Goal: Information Seeking & Learning: Learn about a topic

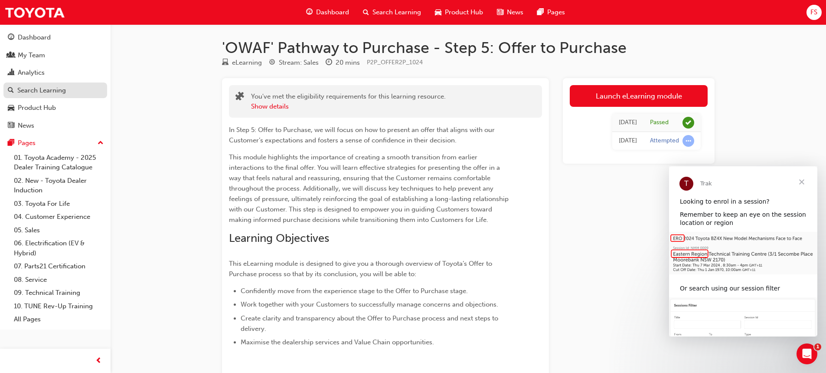
drag, startPoint x: 34, startPoint y: 94, endPoint x: 69, endPoint y: 92, distance: 34.7
click at [34, 94] on div "Search Learning" at bounding box center [41, 90] width 49 height 10
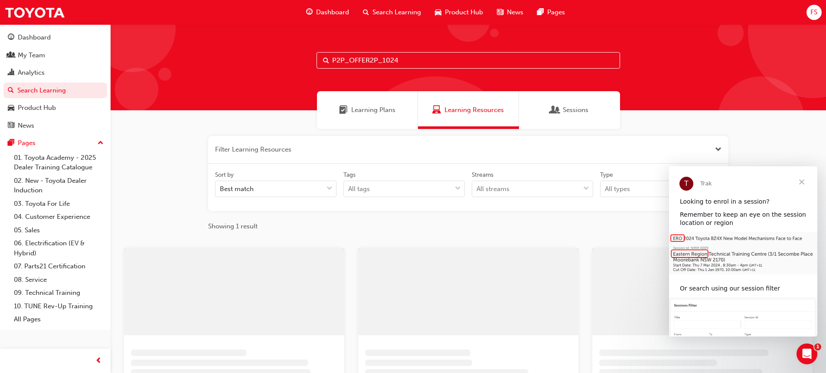
click at [414, 59] on input "P2P_OFFER2P_1024" at bounding box center [469, 60] width 304 height 16
click at [300, 59] on div "P2P_OFFER2P_1024" at bounding box center [469, 67] width 716 height 86
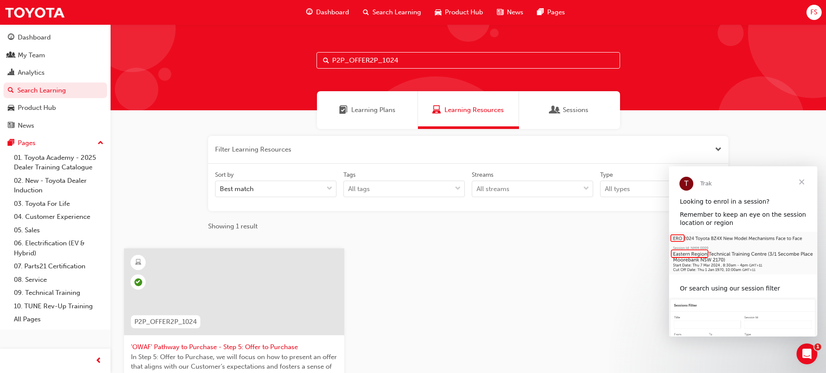
paste input "EXPER"
type input "P2P_EXPER_1024"
click at [253, 347] on span "'OWAF' Pathway to Purchase - Step 4: Experience" at bounding box center [234, 347] width 206 height 10
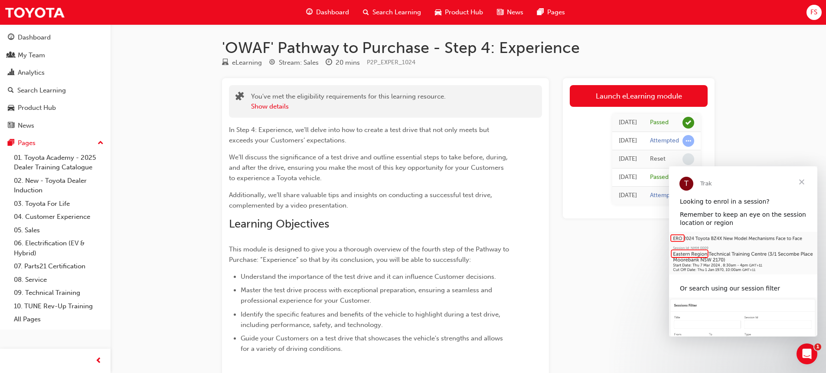
click at [801, 183] on span "Close" at bounding box center [801, 181] width 31 height 31
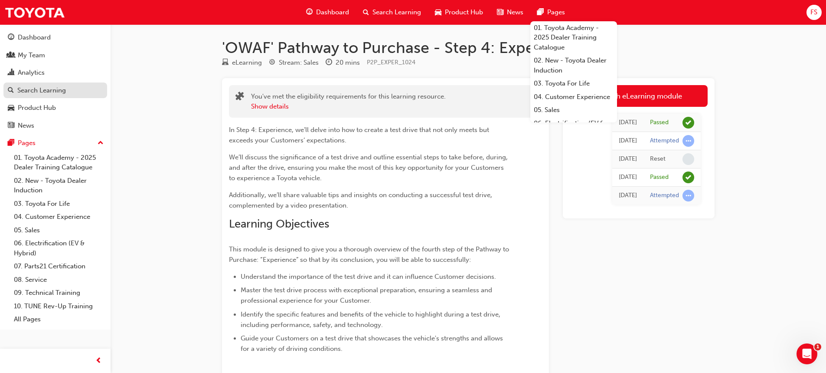
click at [21, 90] on div "Search Learning" at bounding box center [41, 90] width 49 height 10
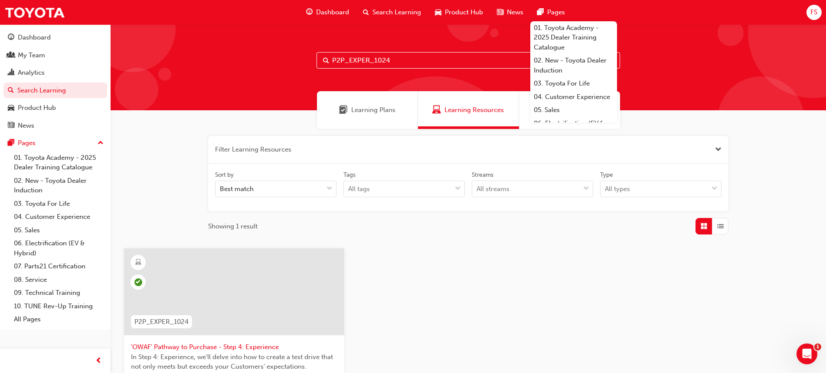
drag, startPoint x: 404, startPoint y: 55, endPoint x: 330, endPoint y: 56, distance: 74.2
click at [330, 56] on input "P2P_EXPER_1024" at bounding box center [469, 60] width 304 height 16
paste input "DELIVERY"
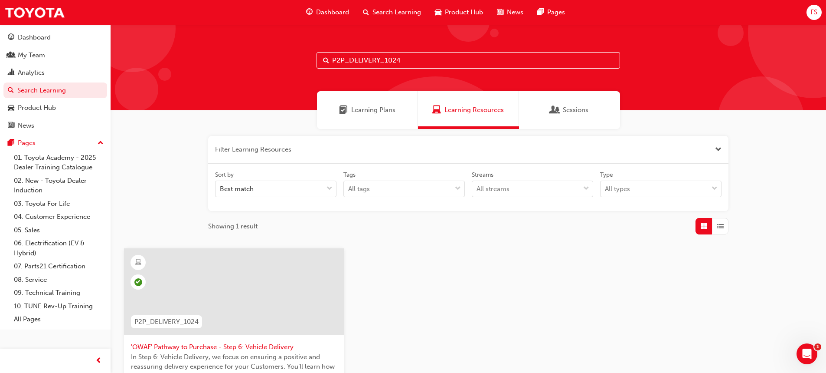
type input "P2P_DELIVERY_1024"
click at [256, 346] on span "'OWAF' Pathway to Purchase - Step 6: Vehicle Delivery" at bounding box center [234, 347] width 206 height 10
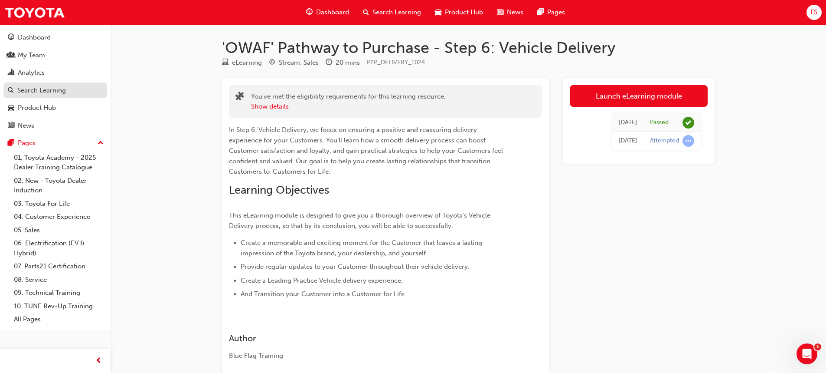
click at [26, 89] on div "Search Learning" at bounding box center [41, 90] width 49 height 10
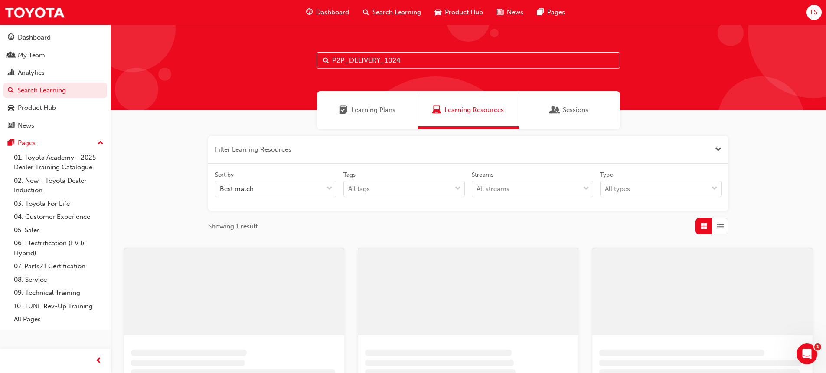
click at [348, 63] on input "P2P_DELIVERY_1024" at bounding box center [469, 60] width 304 height 16
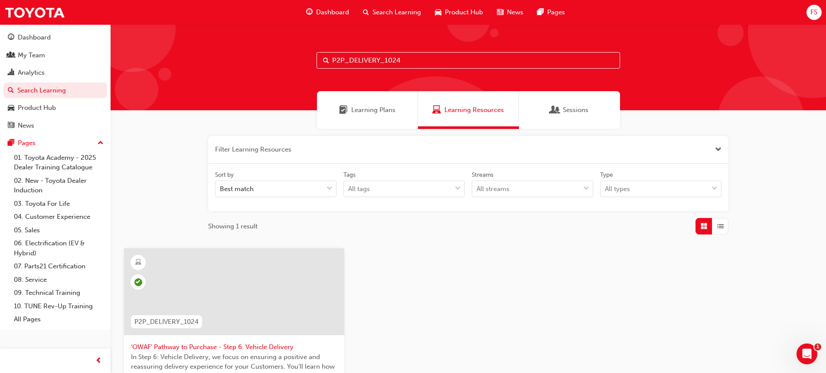
drag, startPoint x: 406, startPoint y: 59, endPoint x: 329, endPoint y: 59, distance: 77.6
click at [329, 59] on div "P2P_DELIVERY_1024" at bounding box center [469, 60] width 304 height 16
paste input "FOLLOW"
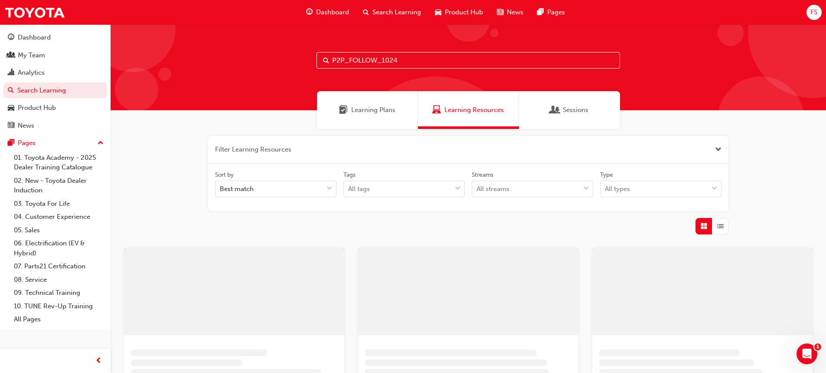
type input "P2P_FOLLOW_1024"
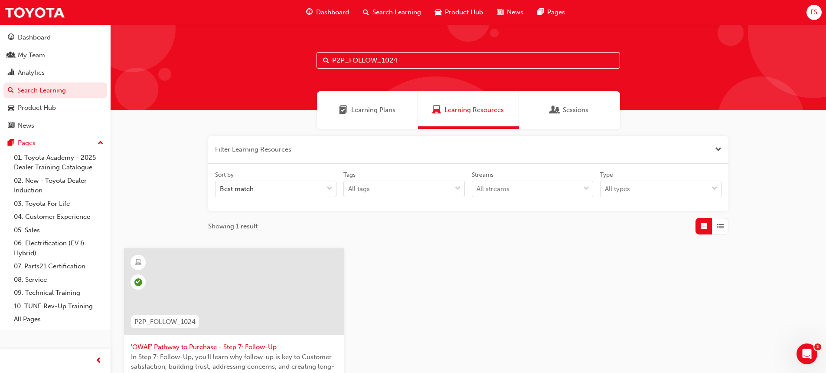
click at [250, 347] on span "'OWAF' Pathway to Purchase - Step 7: Follow-Up" at bounding box center [234, 347] width 206 height 10
